Goal: Task Accomplishment & Management: Use online tool/utility

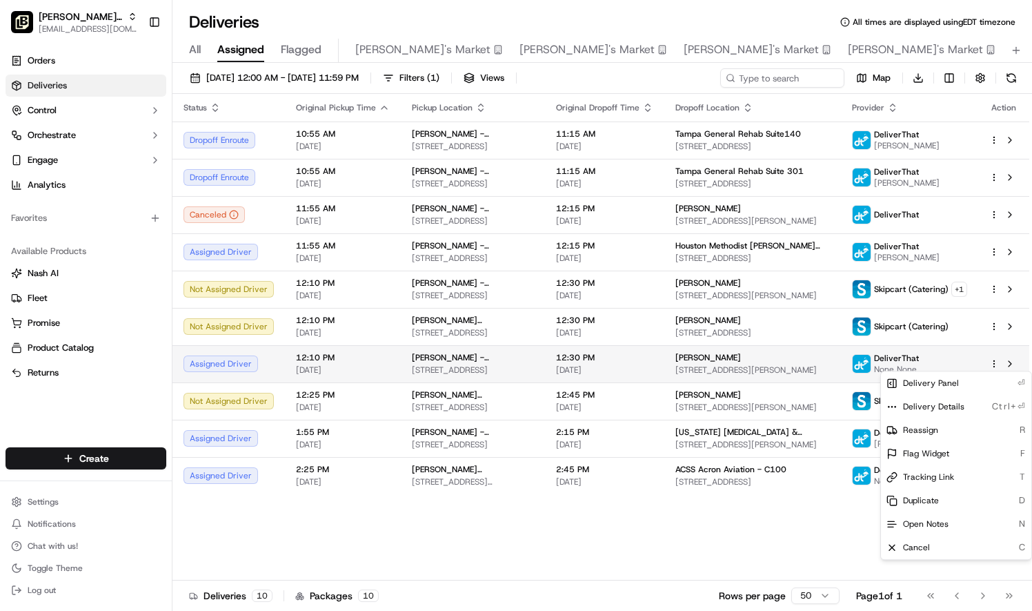
click at [996, 360] on html "Pei Wei Parent Org liz.janeway@peiwei.com Toggle Sidebar Orders Deliveries Cont…" at bounding box center [516, 305] width 1032 height 611
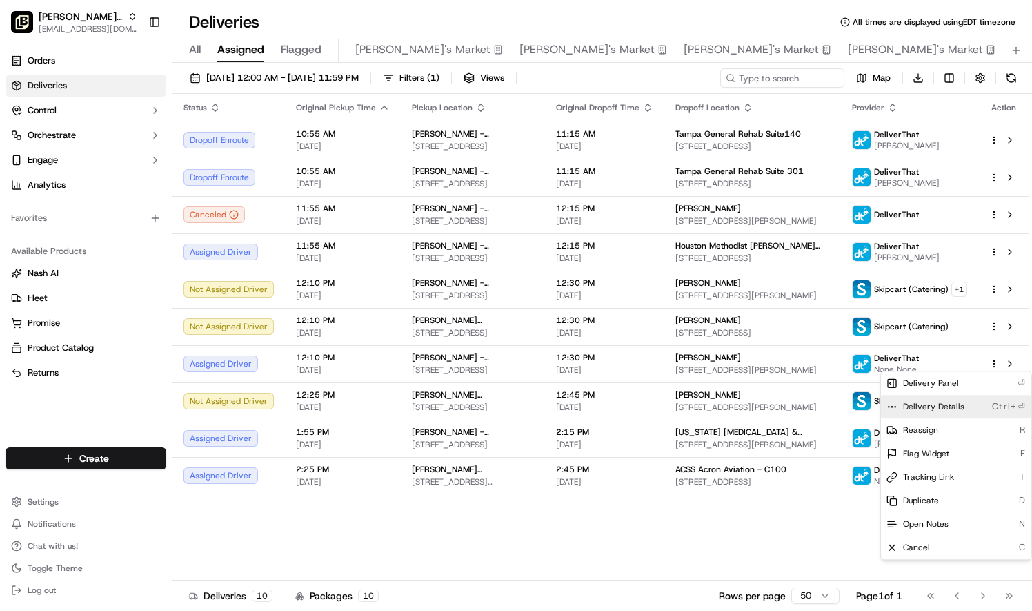
click at [956, 410] on span "Delivery Details" at bounding box center [933, 406] width 61 height 11
click at [742, 551] on html "Pei Wei Parent Org liz.janeway@peiwei.com Toggle Sidebar Orders Deliveries Cont…" at bounding box center [516, 305] width 1032 height 611
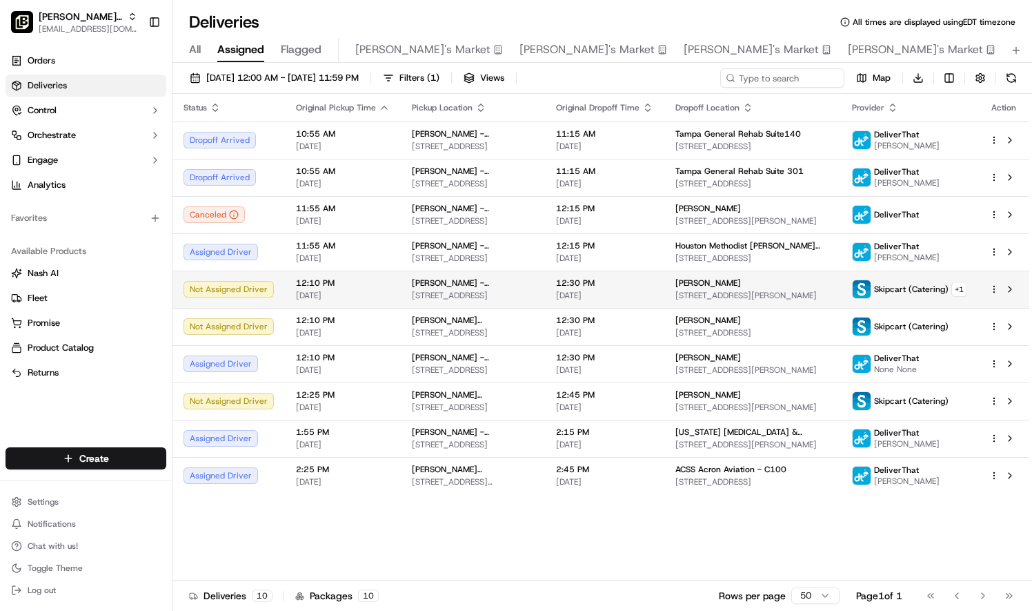
click at [994, 291] on html "Pei Wei Parent Org liz.janeway@peiwei.com Toggle Sidebar Orders Deliveries Cont…" at bounding box center [516, 305] width 1032 height 611
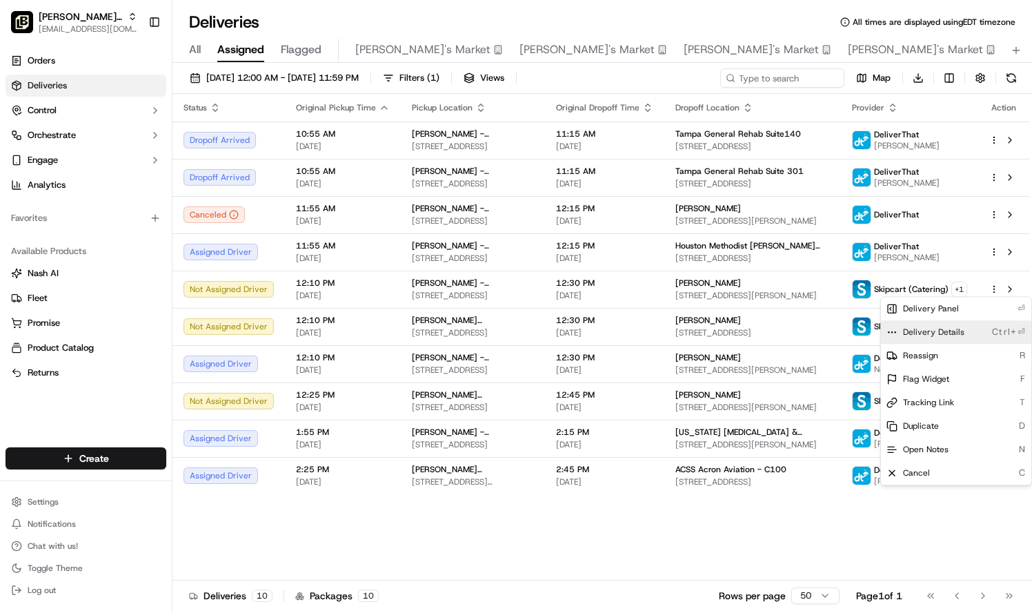
click at [956, 339] on div "Delivery Details Ctrl+⏎" at bounding box center [956, 331] width 150 height 23
click at [996, 257] on html "Pei Wei Parent Org liz.janeway@peiwei.com Toggle Sidebar Orders Deliveries Cont…" at bounding box center [516, 305] width 1032 height 611
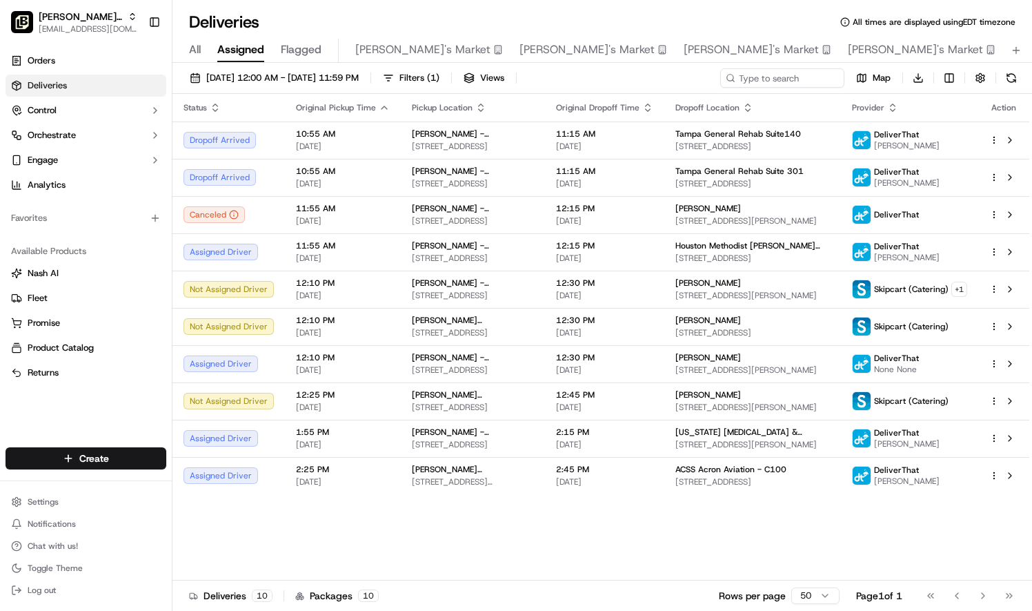
click at [994, 254] on html "Pei Wei Parent Org liz.janeway@peiwei.com Toggle Sidebar Orders Deliveries Cont…" at bounding box center [516, 305] width 1032 height 611
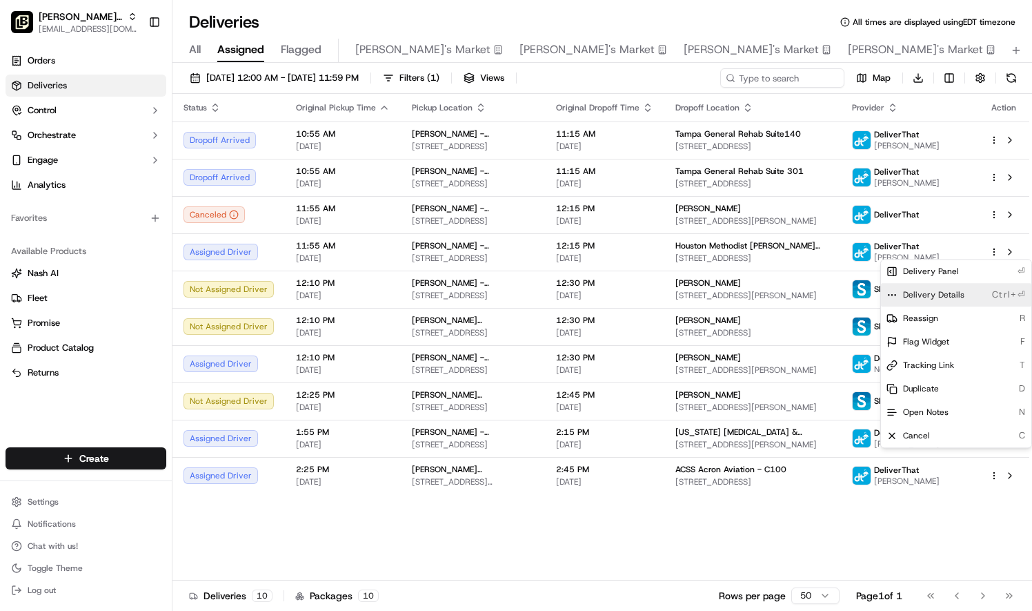
click at [963, 298] on div "Delivery Details Ctrl+⏎" at bounding box center [956, 294] width 150 height 23
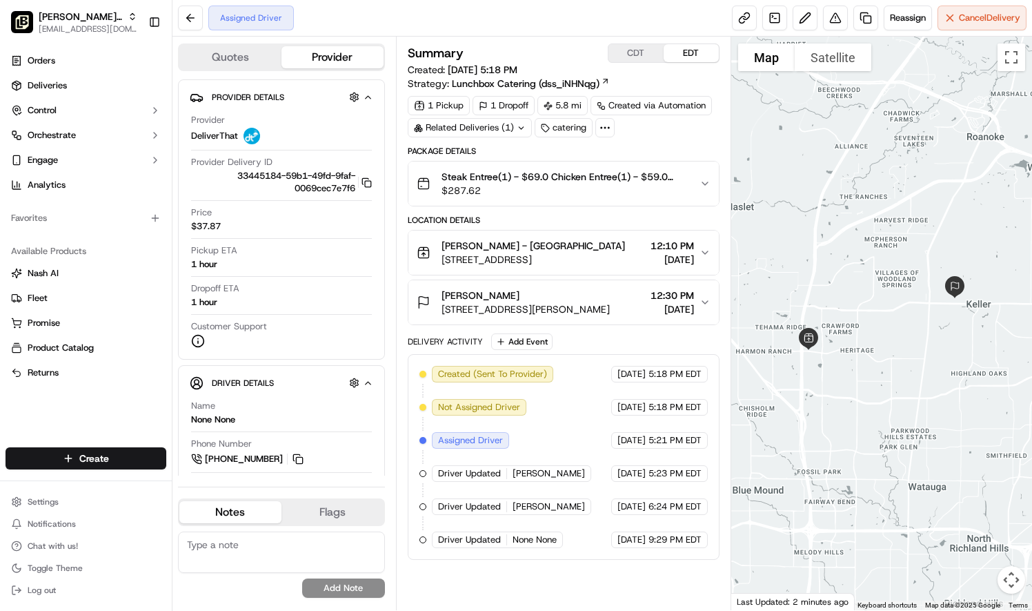
click at [701, 299] on icon "button" at bounding box center [705, 302] width 11 height 11
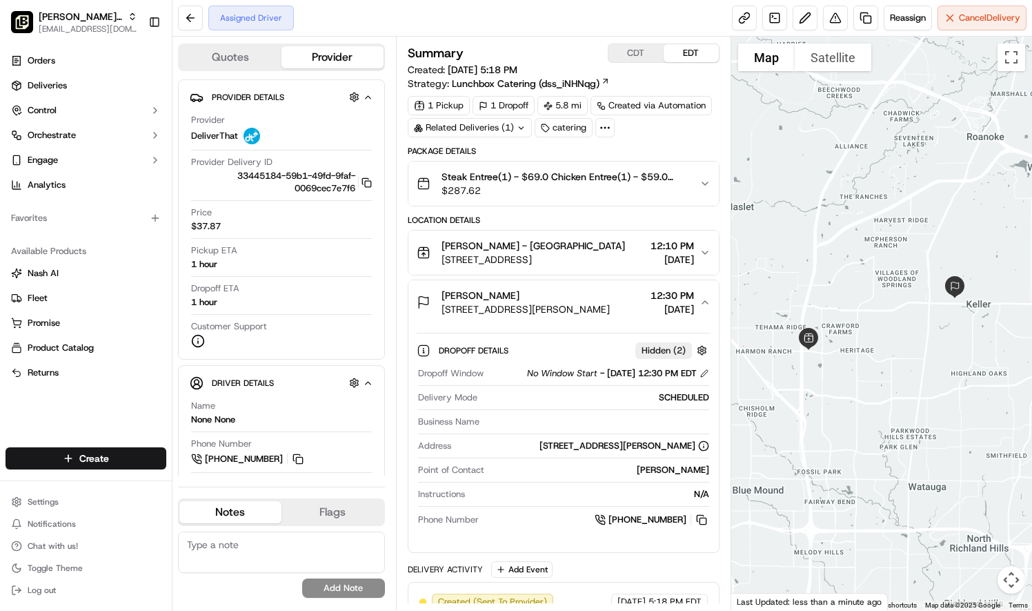
click at [704, 179] on icon "button" at bounding box center [705, 183] width 11 height 11
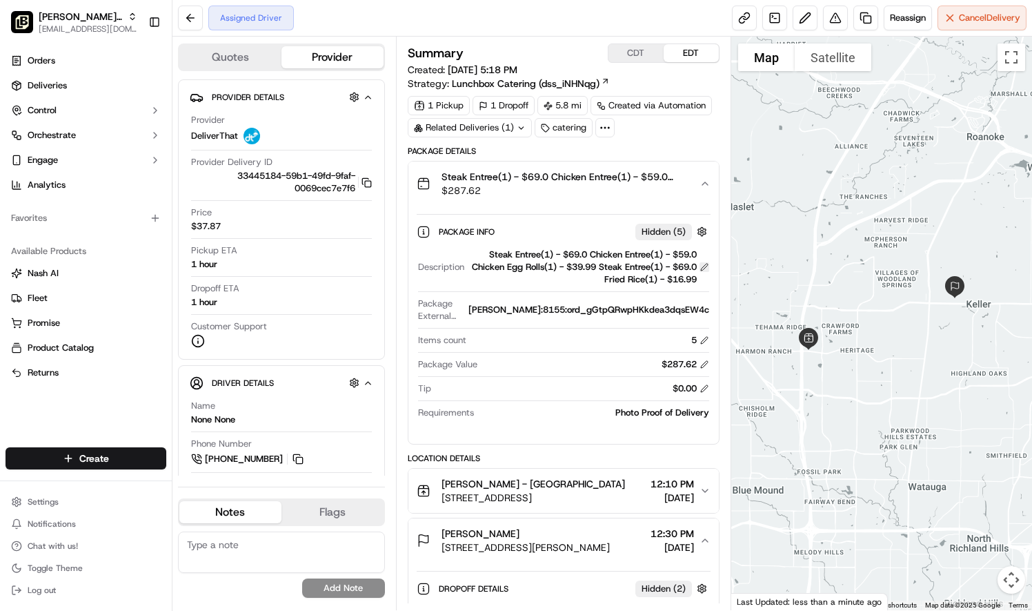
click at [708, 262] on button at bounding box center [705, 267] width 10 height 10
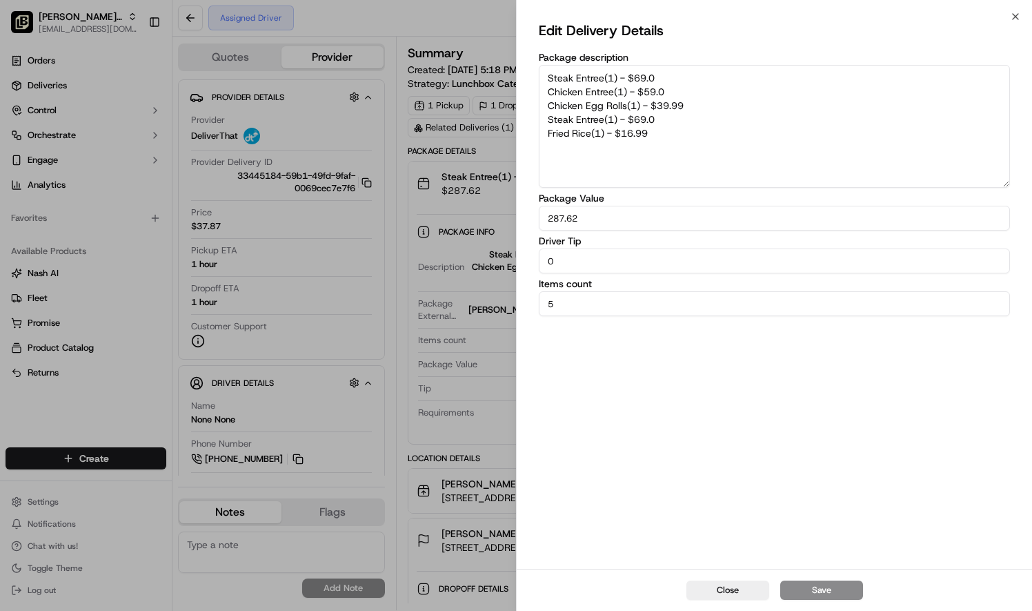
drag, startPoint x: 689, startPoint y: 131, endPoint x: 535, endPoint y: 80, distance: 161.5
click at [535, 80] on div "Edit Delivery Details Package description Steak Entree(1) - $69.0 Chicken Entre…" at bounding box center [774, 293] width 515 height 552
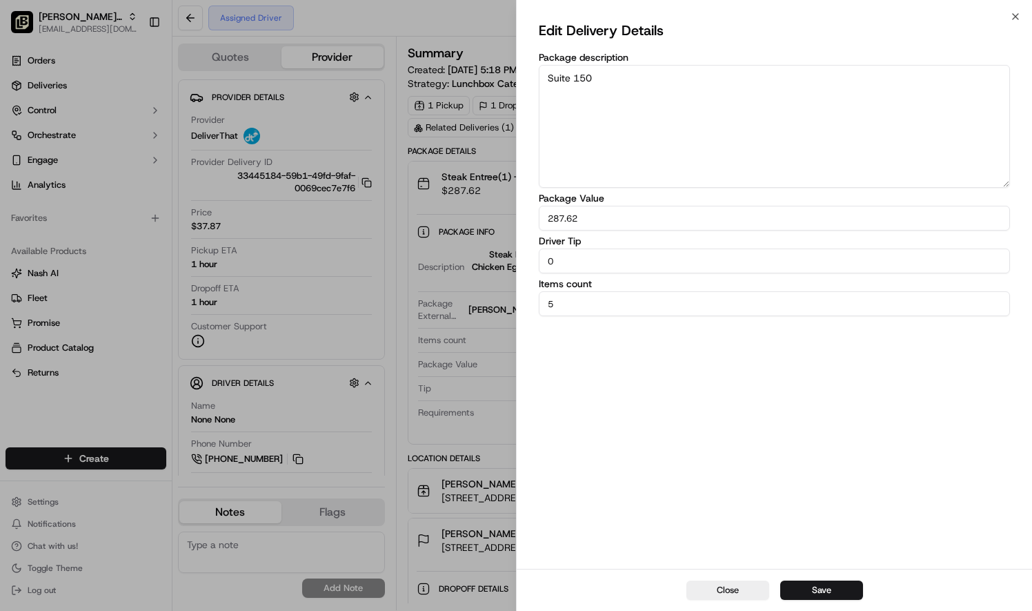
type textarea "Suite 150"
click at [834, 595] on button "Save" at bounding box center [821, 589] width 83 height 19
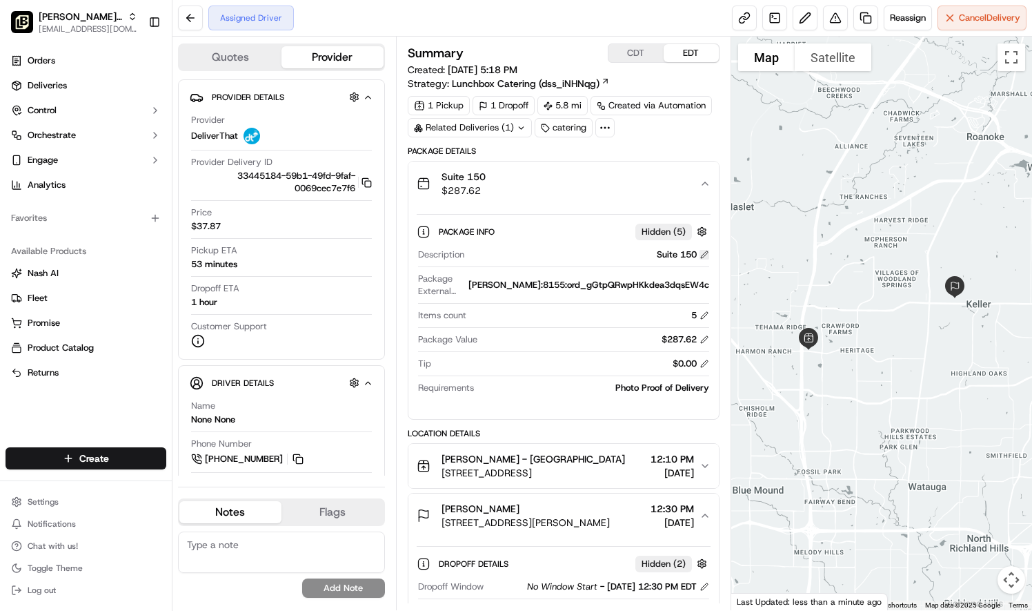
click at [704, 251] on button at bounding box center [705, 255] width 10 height 10
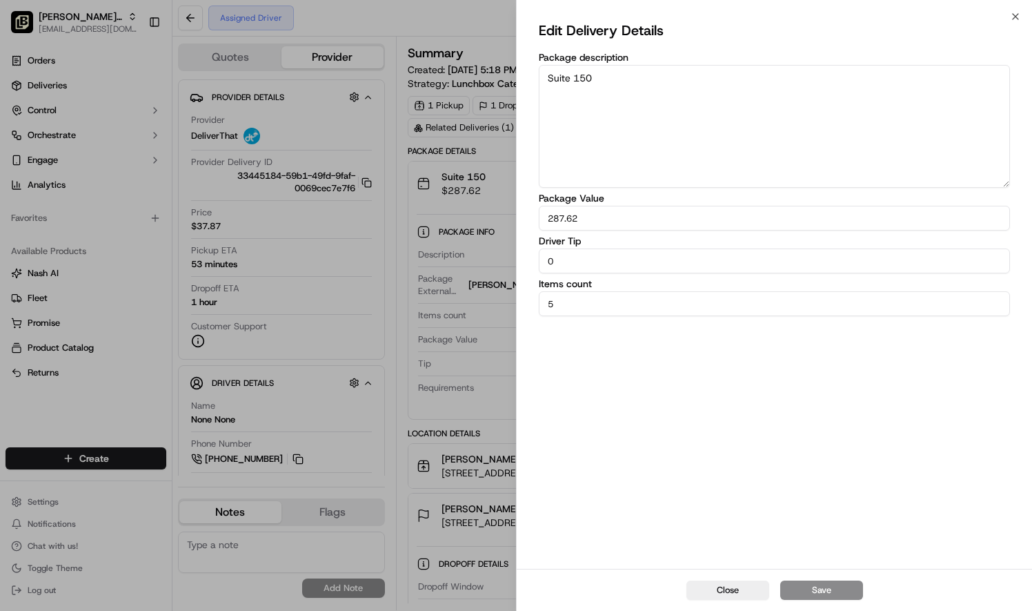
click at [551, 78] on textarea "Suite 150" at bounding box center [774, 126] width 471 height 123
type textarea "[US_STATE] Health Suite 150"
click at [825, 585] on button "Save" at bounding box center [821, 589] width 83 height 19
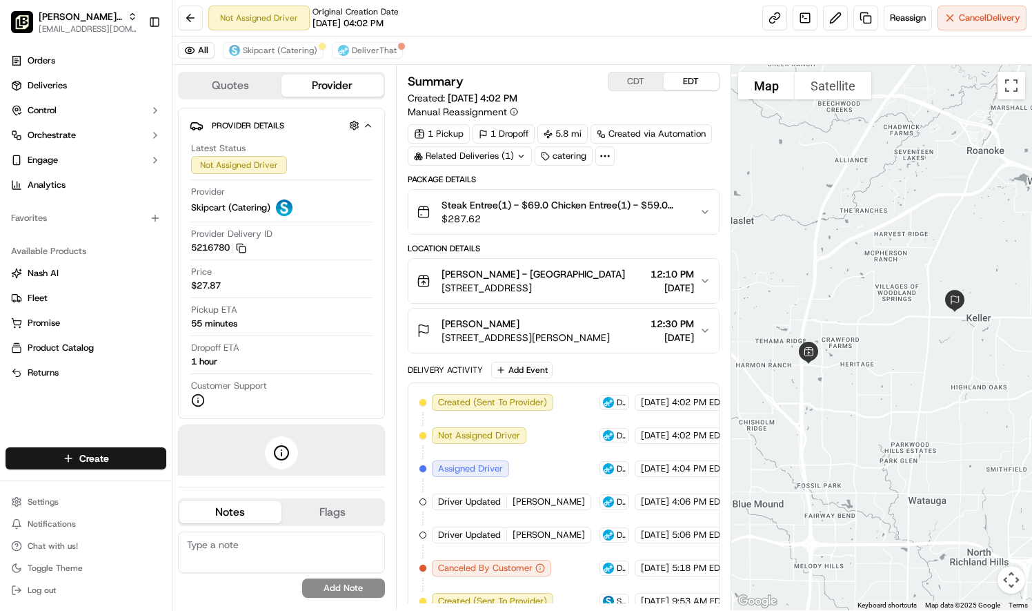
click at [693, 210] on div "Steak Entree(1) - $69.0 Chicken Entree(1) - $59.0 Chicken Egg Rolls(1) - $39.99…" at bounding box center [558, 212] width 283 height 28
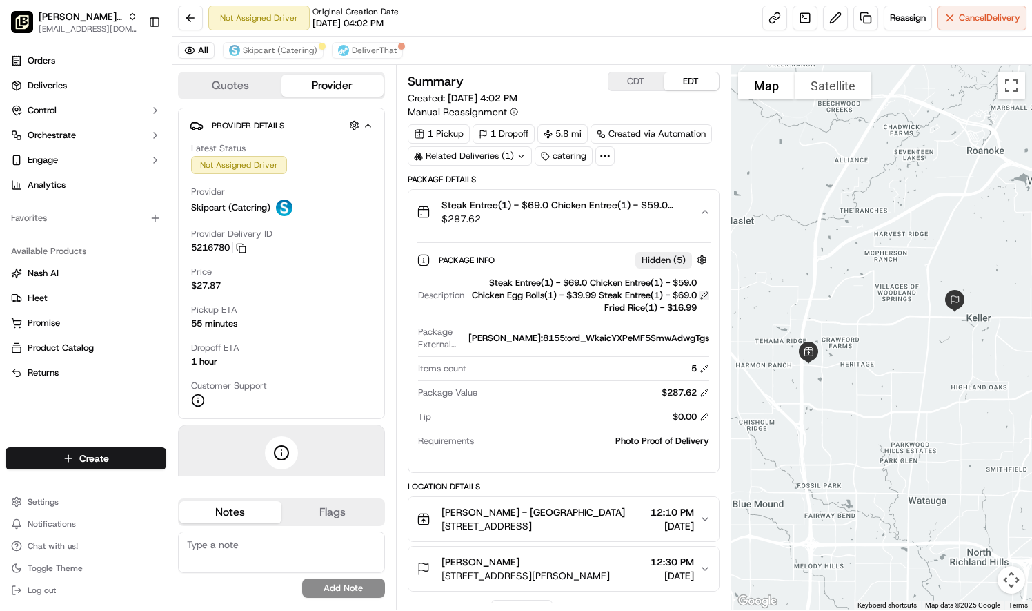
click at [705, 295] on button at bounding box center [705, 296] width 10 height 10
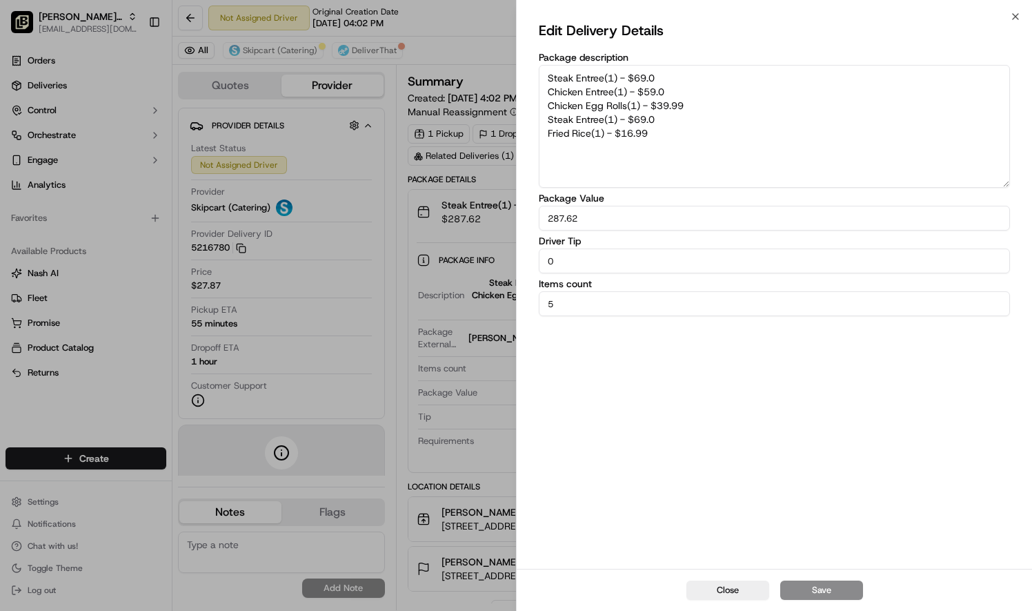
drag, startPoint x: 645, startPoint y: 135, endPoint x: 520, endPoint y: 68, distance: 141.1
click at [520, 68] on div "Edit Delivery Details Package description Steak Entree(1) - $69.0 Chicken Entre…" at bounding box center [774, 293] width 515 height 552
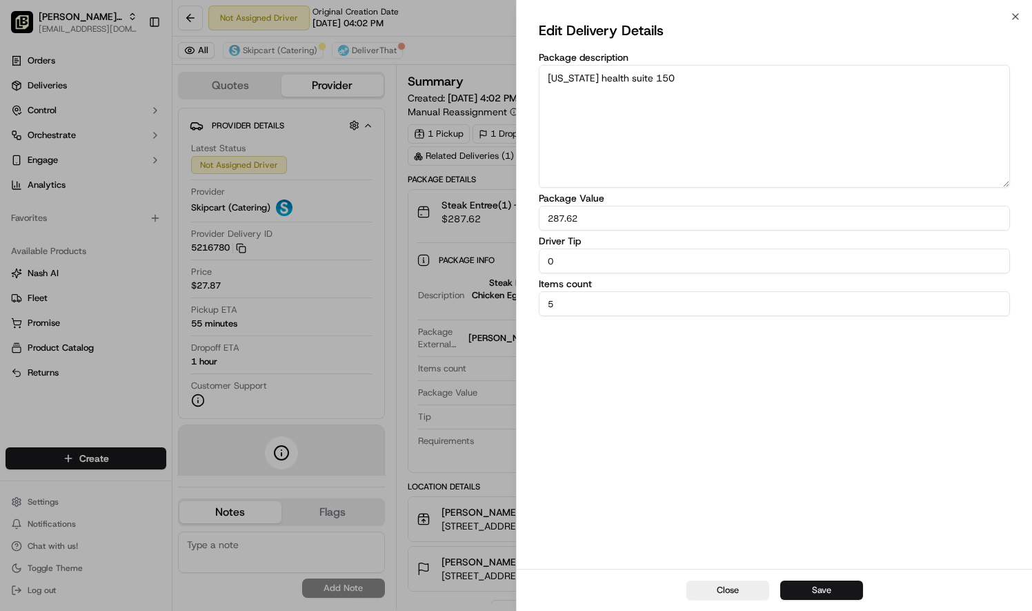
type textarea "texas health suite 150"
click at [828, 589] on button "Save" at bounding box center [821, 589] width 83 height 19
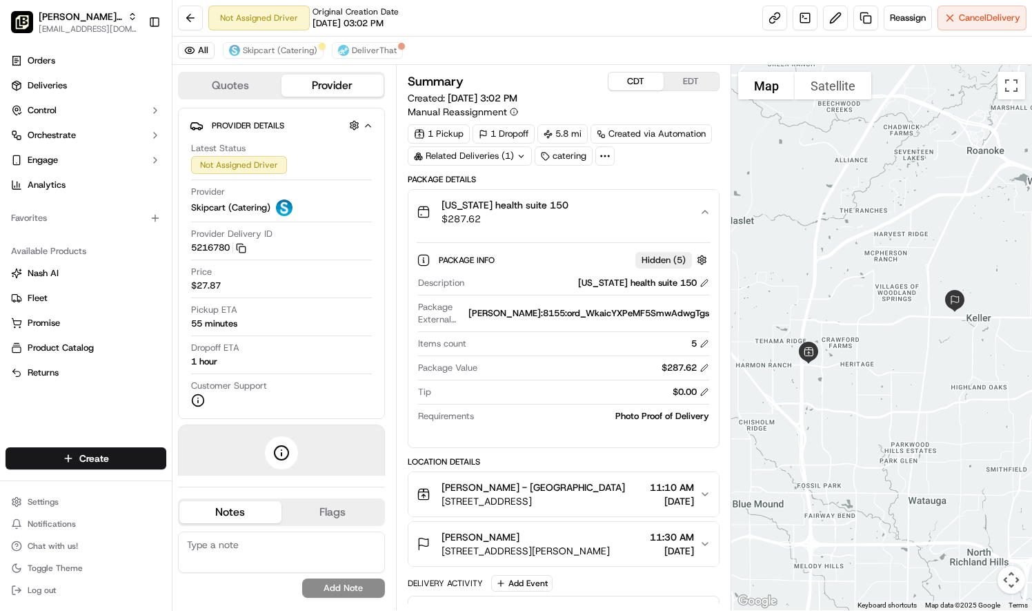
click at [636, 76] on button "CDT" at bounding box center [636, 81] width 55 height 18
